Goal: Check status: Check status

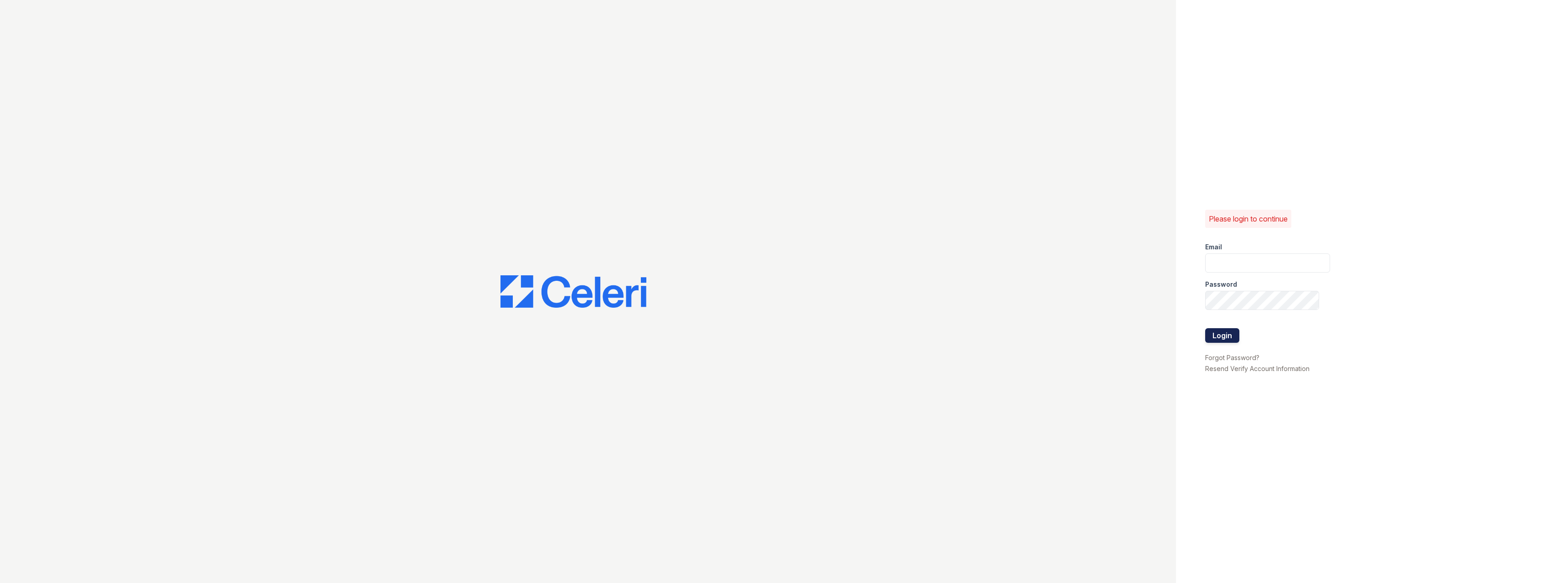
type input "[PERSON_NAME][EMAIL_ADDRESS][PERSON_NAME][DOMAIN_NAME]"
click at [1231, 335] on button "Login" at bounding box center [1222, 335] width 34 height 15
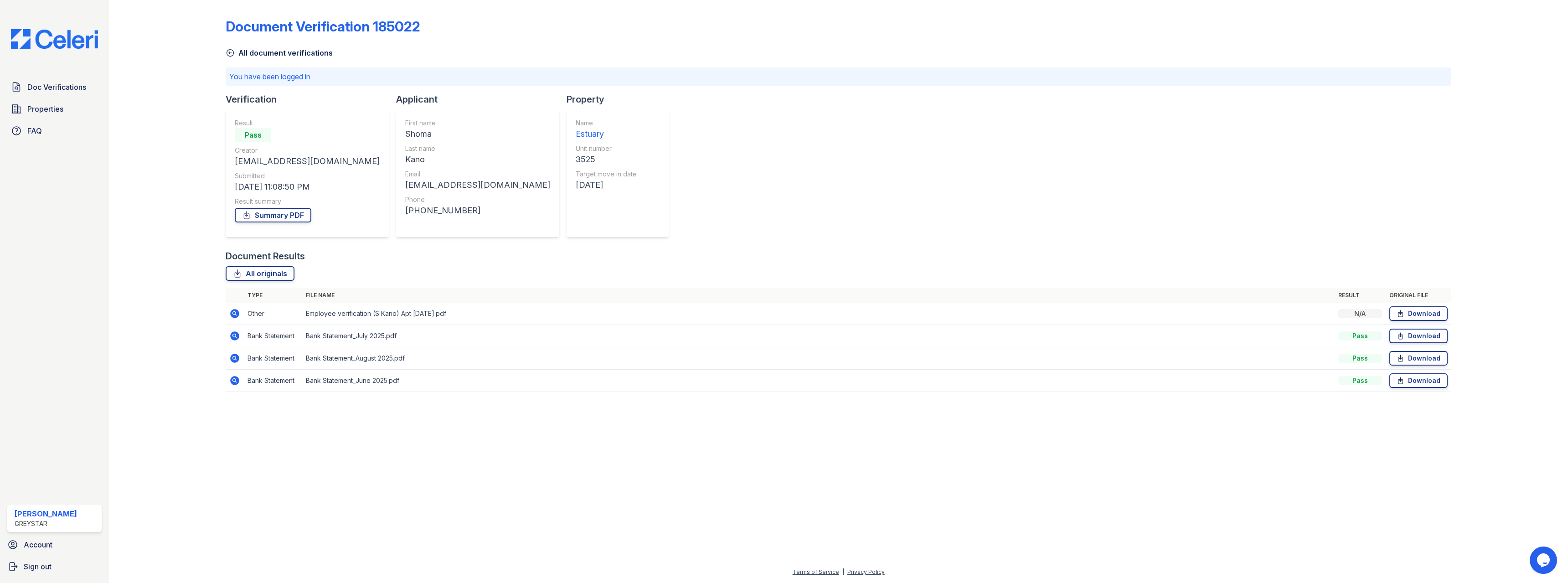
click at [236, 310] on icon at bounding box center [235, 314] width 9 height 9
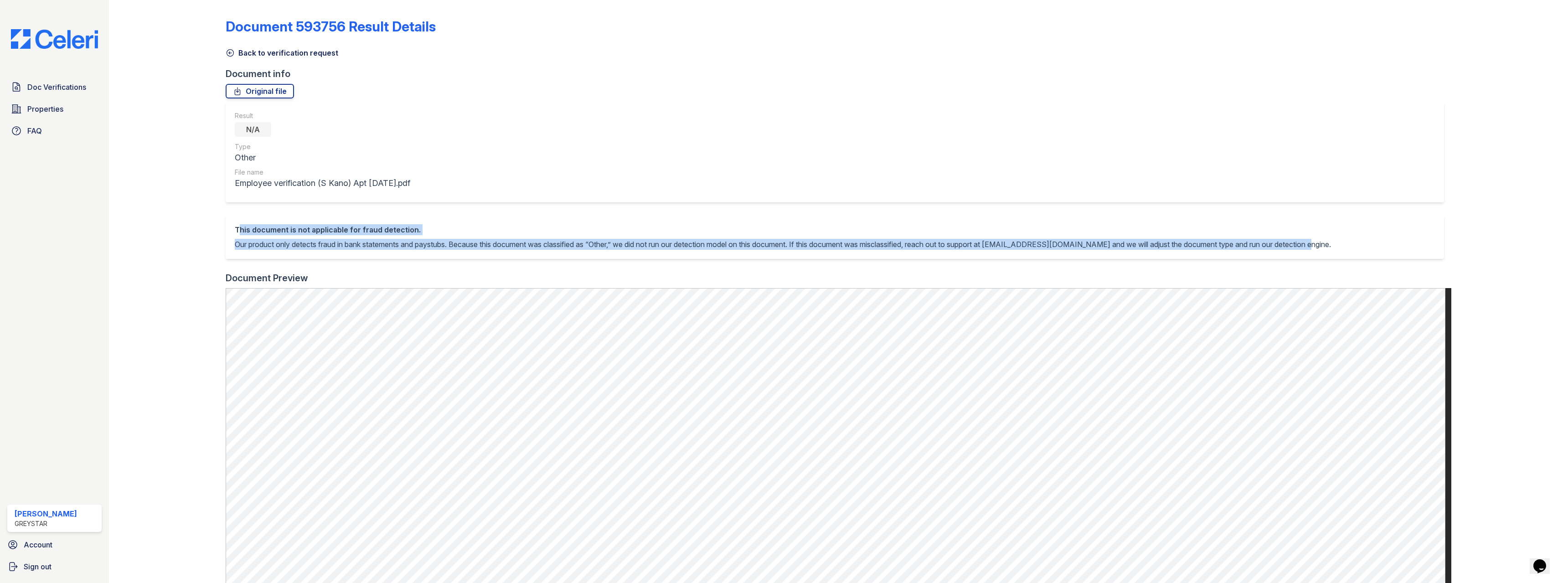
drag, startPoint x: 1332, startPoint y: 244, endPoint x: 232, endPoint y: 224, distance: 1100.2
click at [232, 224] on div "This document is not applicable for fraud detection. Our product only detects f…" at bounding box center [835, 237] width 1218 height 44
click at [242, 232] on div "This document is not applicable for fraud detection." at bounding box center [783, 230] width 1096 height 11
click at [1216, 244] on p "Our product only detects fraud in bank statements and paystubs. Because this do…" at bounding box center [783, 244] width 1096 height 11
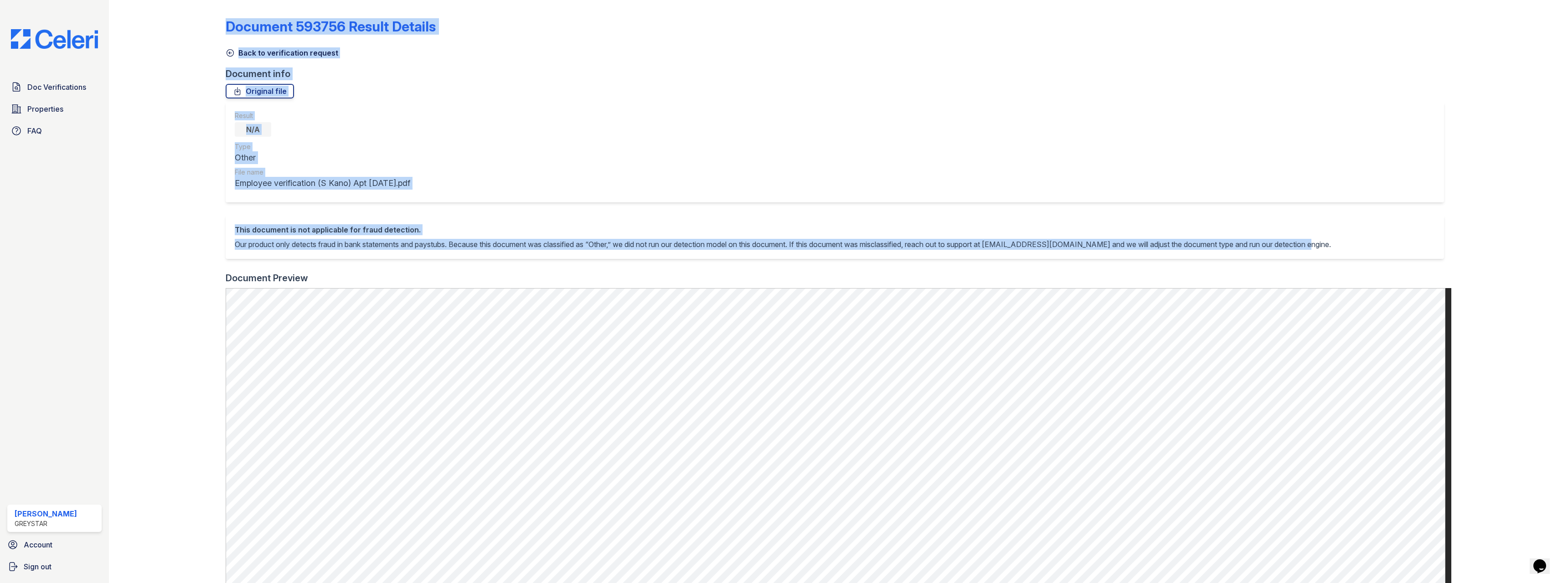
drag, startPoint x: 1337, startPoint y: 244, endPoint x: 229, endPoint y: 220, distance: 1108.3
click at [224, 225] on div "Document 593756 Result Details Back to verification request Document info Origi…" at bounding box center [838, 442] width 1430 height 885
click at [248, 217] on div "This document is not applicable for fraud detection. Our product only detects f…" at bounding box center [835, 237] width 1218 height 44
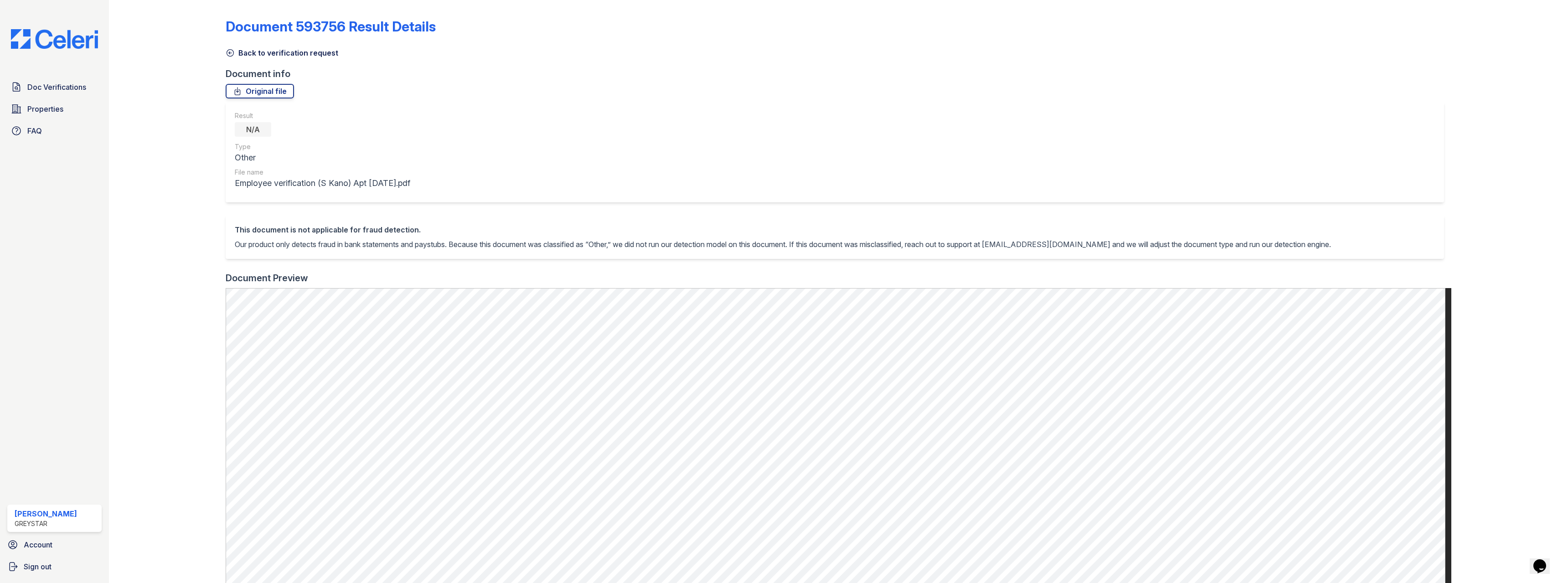
click at [229, 55] on icon at bounding box center [230, 53] width 9 height 9
